Goal: Task Accomplishment & Management: Use online tool/utility

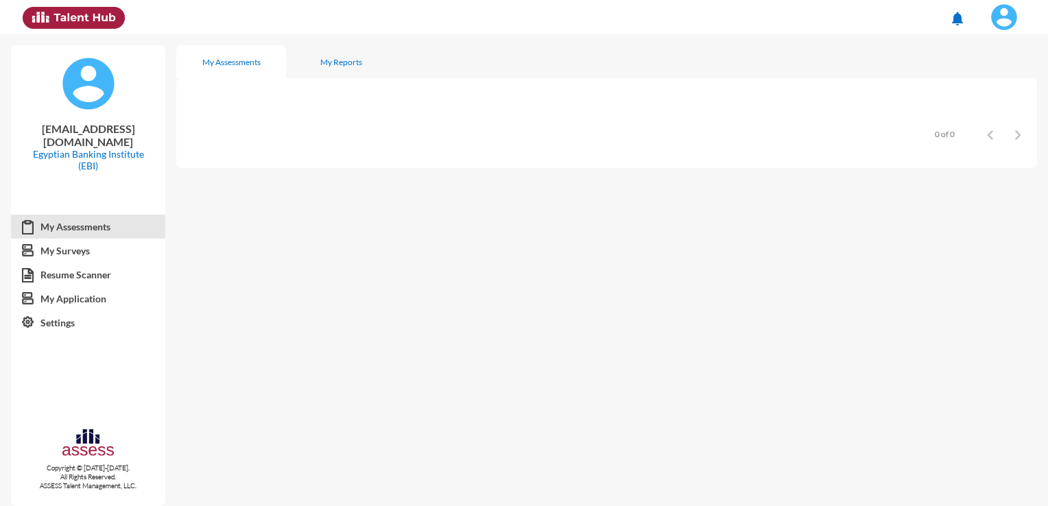
click at [996, 16] on img at bounding box center [1004, 16] width 27 height 27
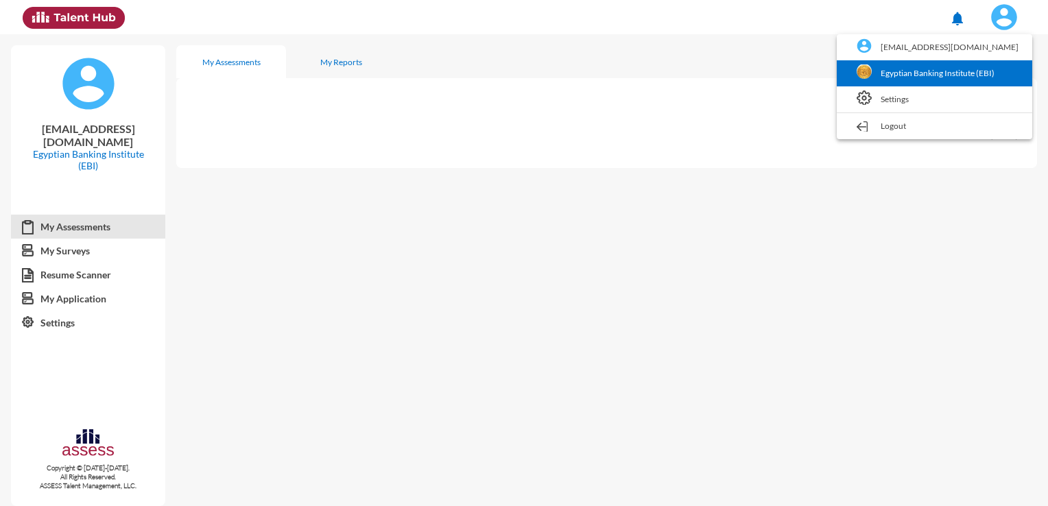
click at [906, 74] on link "Egyptian Banking Institute (EBI)" at bounding box center [935, 73] width 182 height 26
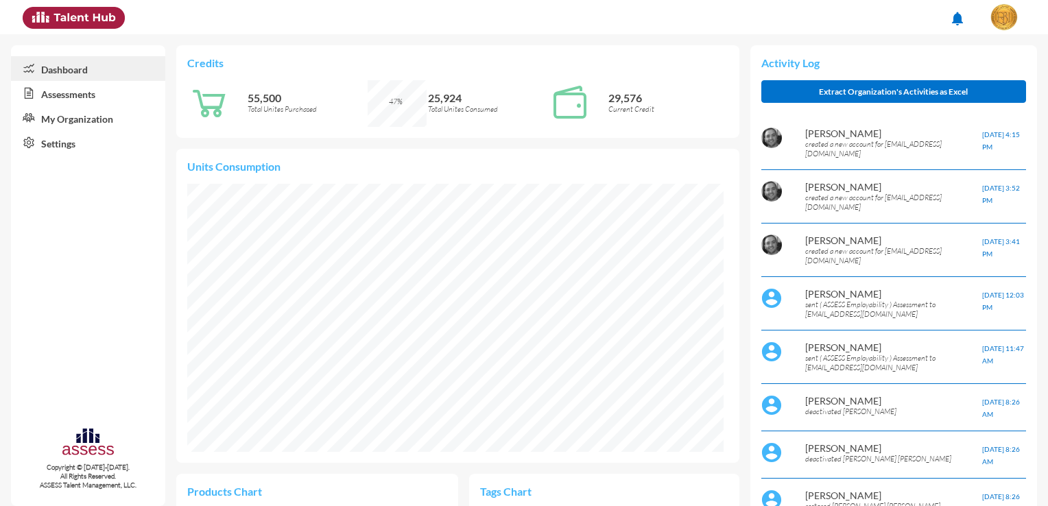
scroll to position [123, 246]
click at [118, 101] on link "Assessments" at bounding box center [88, 93] width 154 height 25
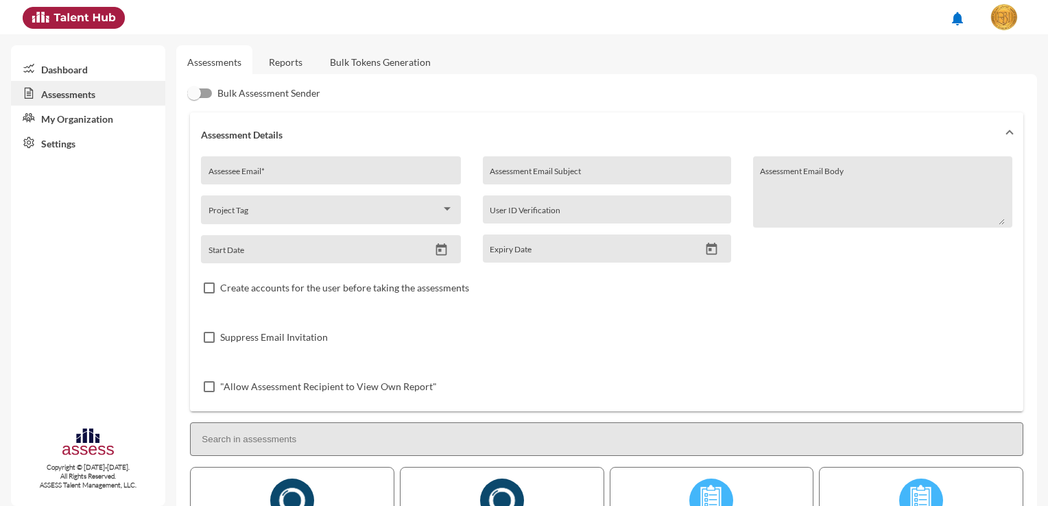
click at [340, 67] on link "Bulk Tokens Generation" at bounding box center [380, 62] width 123 height 34
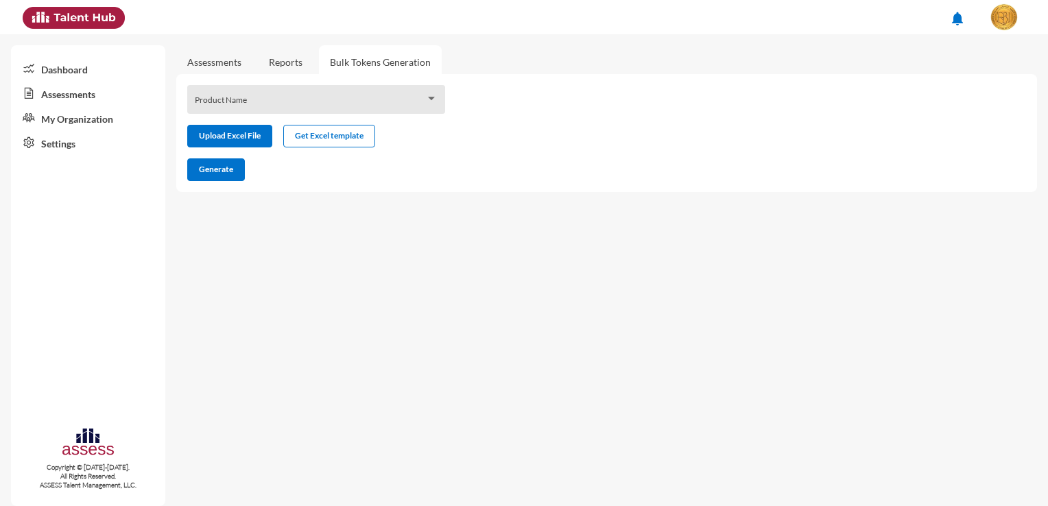
click at [322, 90] on div "Product Name" at bounding box center [316, 99] width 258 height 29
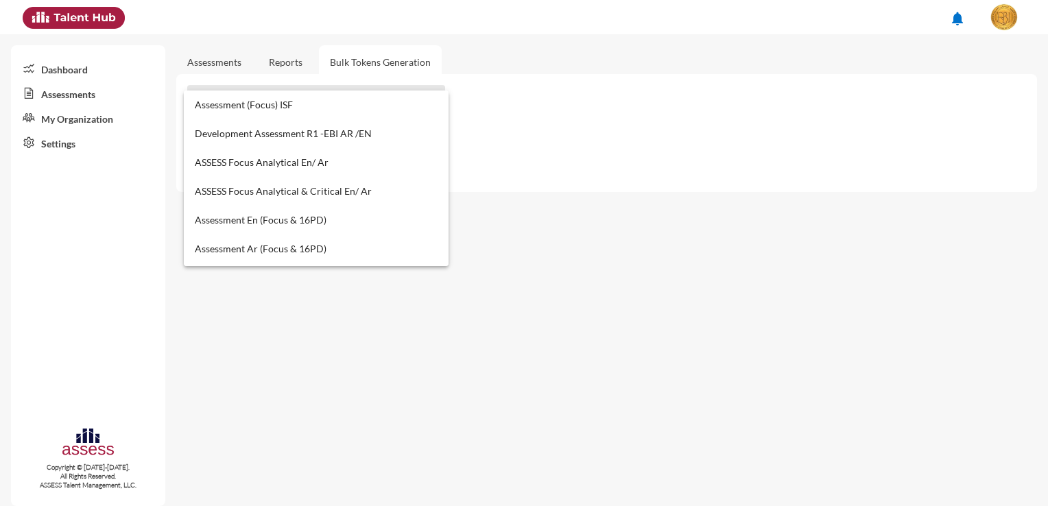
scroll to position [755, 0]
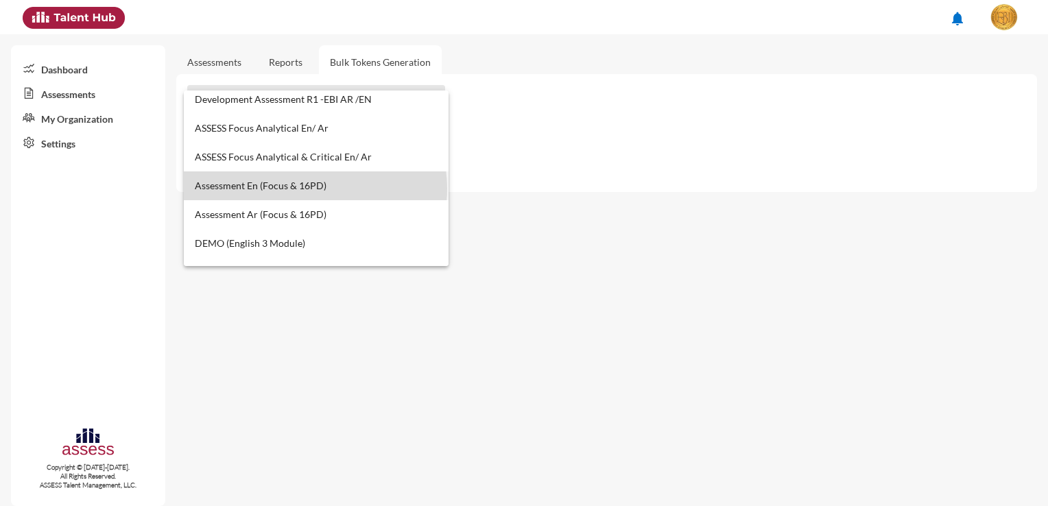
click at [315, 189] on span "Assessment En (Focus & 16PD)" at bounding box center [317, 186] width 244 height 29
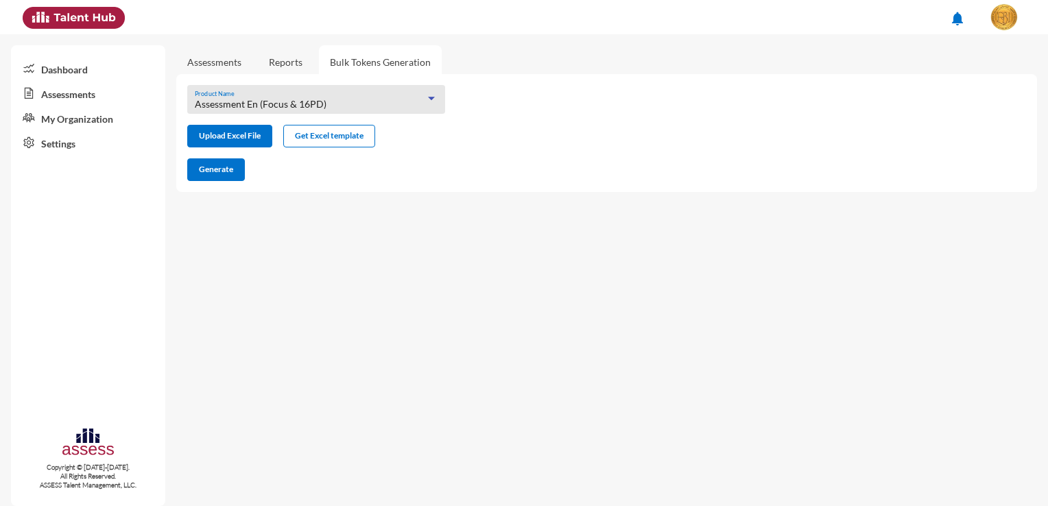
click at [291, 52] on link "Reports" at bounding box center [286, 62] width 56 height 34
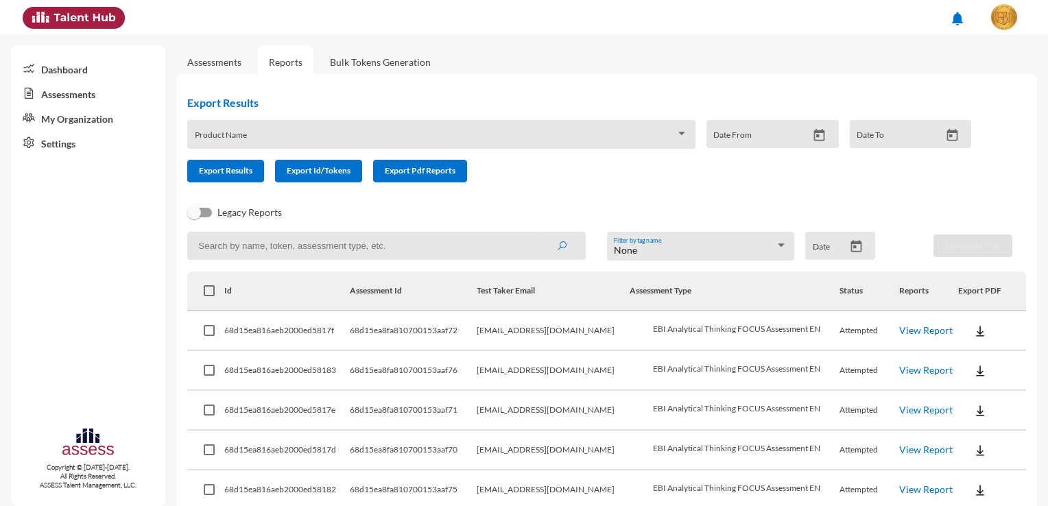
click at [271, 133] on div "Product Name" at bounding box center [441, 138] width 493 height 21
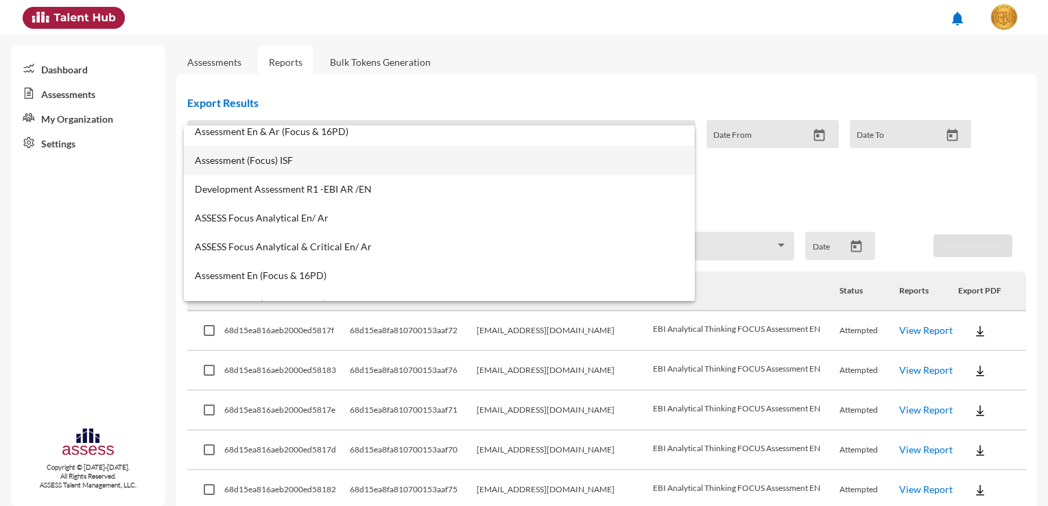
scroll to position [823, 0]
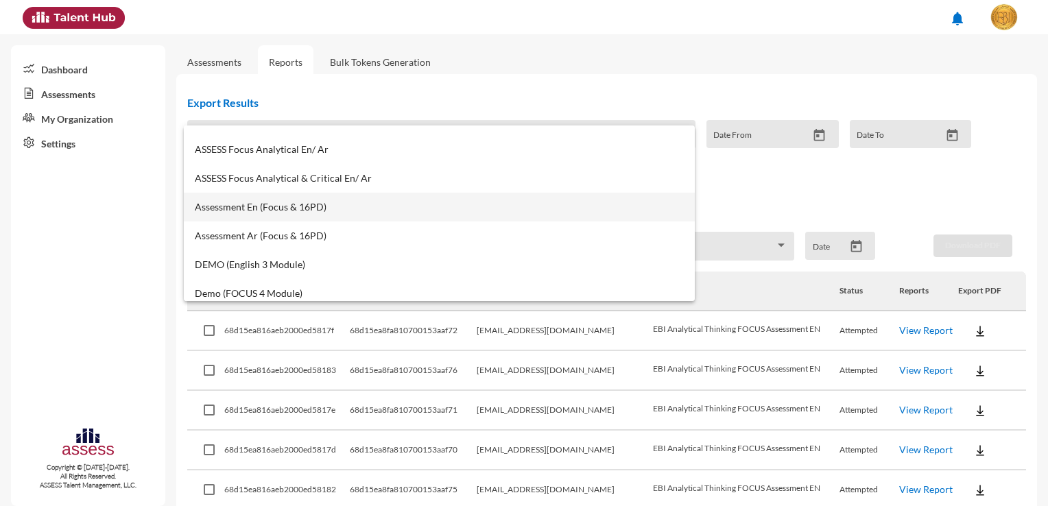
click at [285, 213] on mat-option "Assessment En (Focus & 16PD)" at bounding box center [439, 207] width 511 height 29
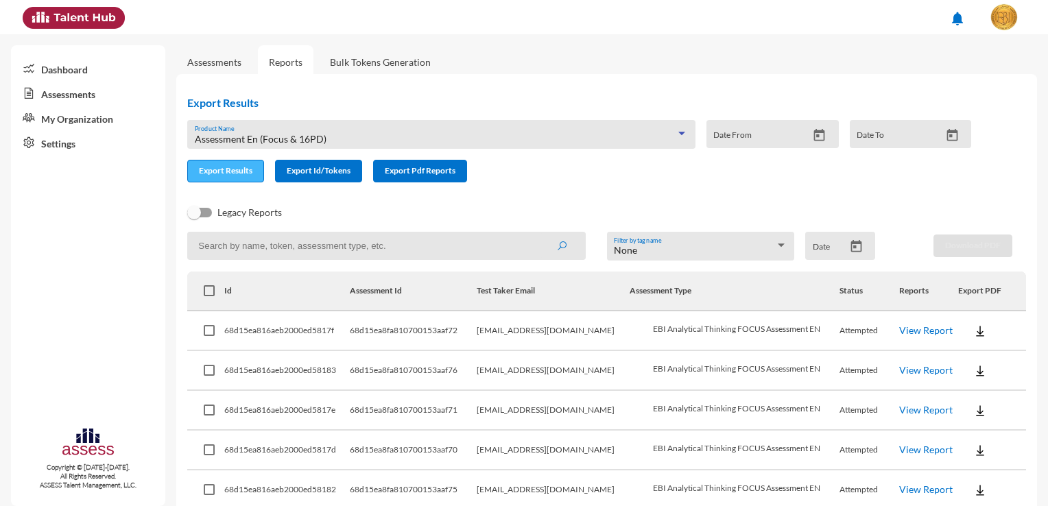
click at [237, 174] on span "Export Results" at bounding box center [226, 170] width 54 height 10
click at [365, 69] on link "Bulk Tokens Generation" at bounding box center [380, 62] width 123 height 34
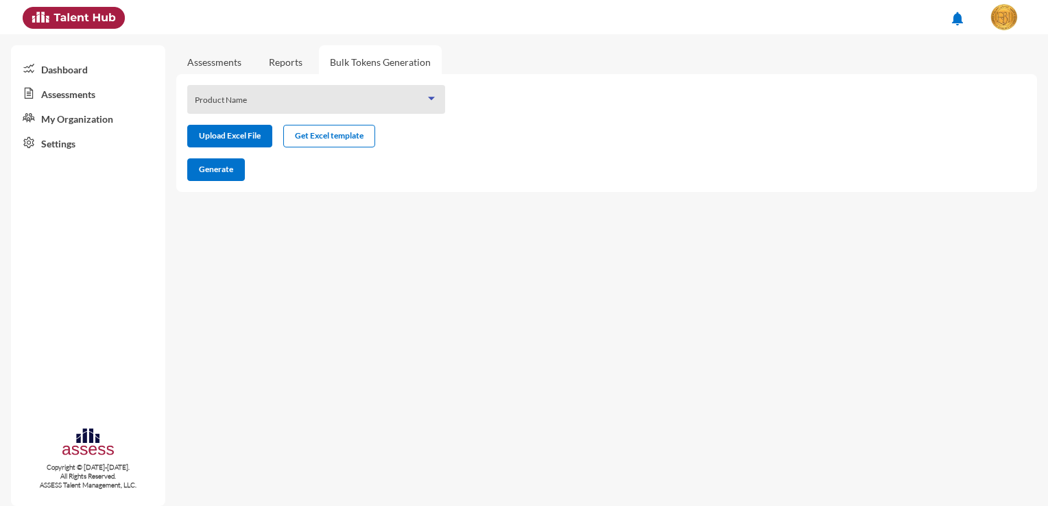
click at [309, 104] on span at bounding box center [310, 104] width 231 height 11
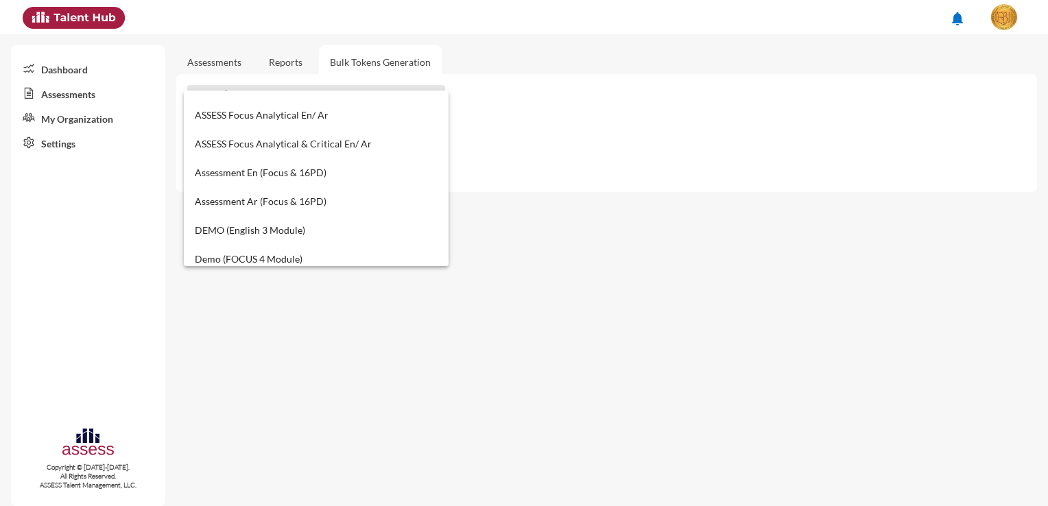
scroll to position [775, 0]
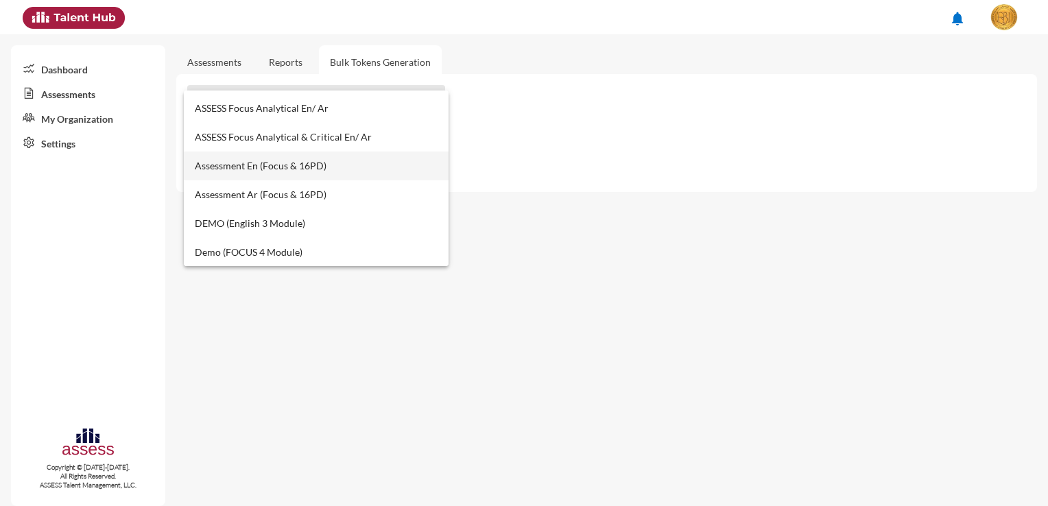
click at [263, 173] on span "Assessment En (Focus & 16PD)" at bounding box center [317, 166] width 244 height 29
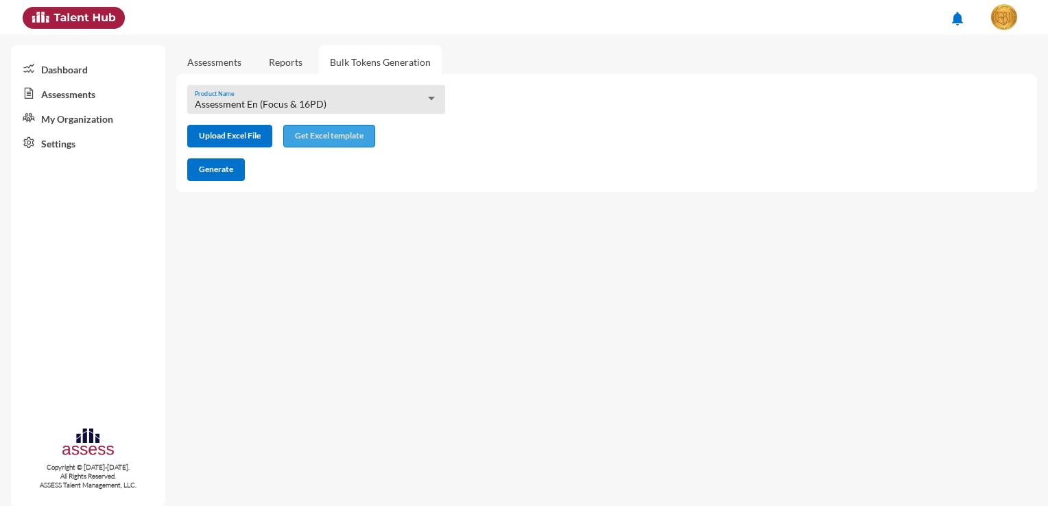
click at [293, 139] on button "Get Excel template" at bounding box center [329, 136] width 92 height 23
click at [226, 143] on input "file" at bounding box center [230, 137] width 84 height 14
type input "C:\fakepath\excel (15).xlsx"
click at [211, 174] on span "Generate" at bounding box center [216, 169] width 34 height 10
